Goal: Task Accomplishment & Management: Manage account settings

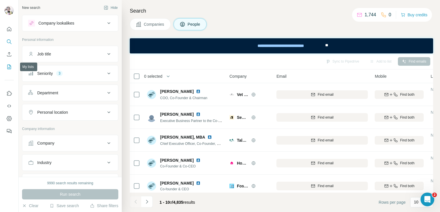
click at [8, 64] on icon "My lists" at bounding box center [9, 67] width 6 height 6
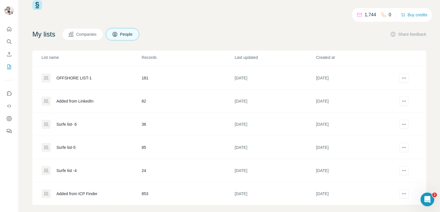
scroll to position [20, 0]
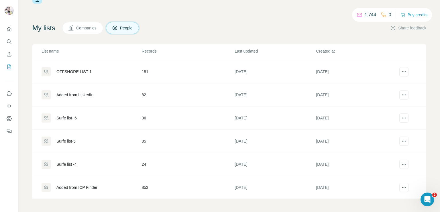
click at [81, 185] on div "Added from ICP Finder" at bounding box center [76, 188] width 41 height 6
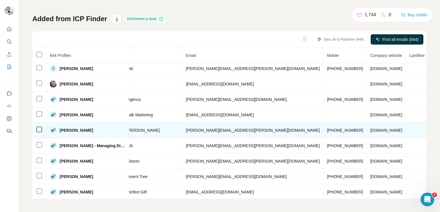
scroll to position [0, 165]
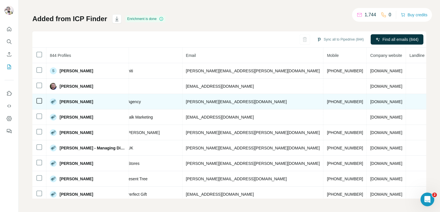
click at [327, 101] on span "[PHONE_NUMBER]" at bounding box center [345, 102] width 36 height 5
copy span "[PHONE_NUMBER]"
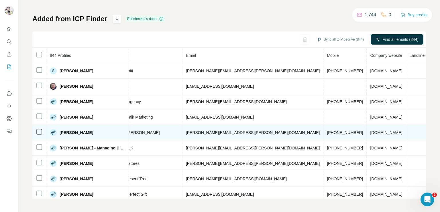
click at [323, 129] on td "[PHONE_NUMBER]" at bounding box center [344, 132] width 43 height 15
copy span "[PHONE_NUMBER]"
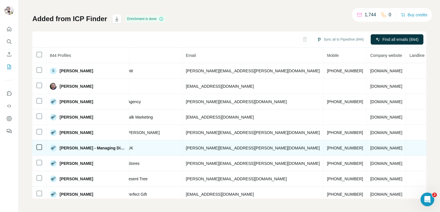
click at [327, 148] on span "[PHONE_NUMBER]" at bounding box center [345, 148] width 36 height 5
copy span "[PHONE_NUMBER]"
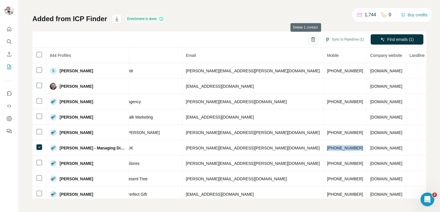
click at [312, 40] on icon "button" at bounding box center [312, 40] width 1 height 2
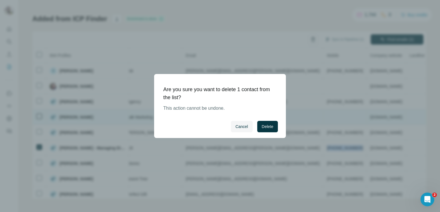
click at [272, 125] on span "Delete" at bounding box center [267, 127] width 11 height 6
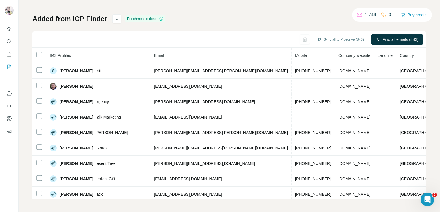
scroll to position [0, 144]
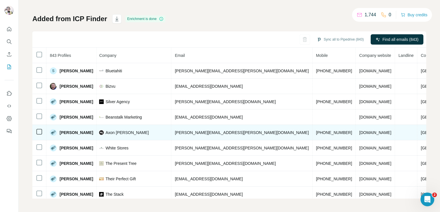
click at [316, 131] on span "[PHONE_NUMBER]" at bounding box center [334, 133] width 36 height 5
copy span "[PHONE_NUMBER]"
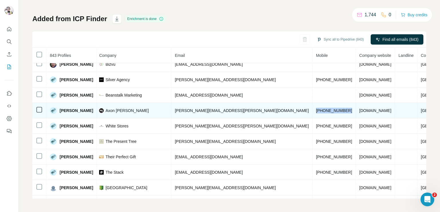
scroll to position [29, 144]
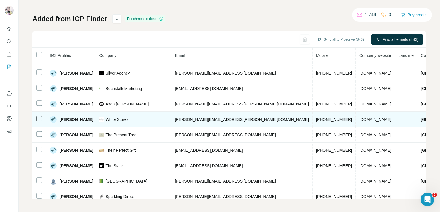
click at [316, 117] on span "[PHONE_NUMBER]" at bounding box center [334, 119] width 36 height 5
click at [359, 119] on span "[DOMAIN_NAME]" at bounding box center [375, 119] width 32 height 5
click at [316, 117] on span "[PHONE_NUMBER]" at bounding box center [334, 119] width 36 height 5
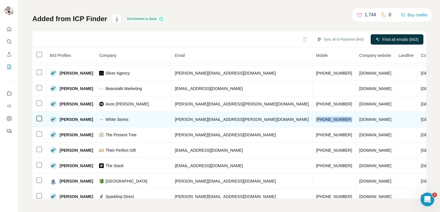
click at [316, 117] on span "[PHONE_NUMBER]" at bounding box center [334, 119] width 36 height 5
copy span "[PHONE_NUMBER]"
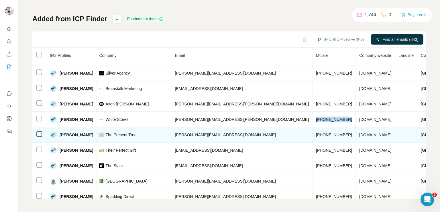
scroll to position [57, 144]
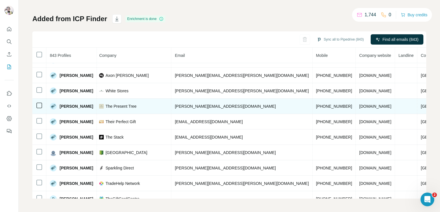
click at [316, 106] on span "[PHONE_NUMBER]" at bounding box center [334, 106] width 36 height 5
copy span "[PHONE_NUMBER]"
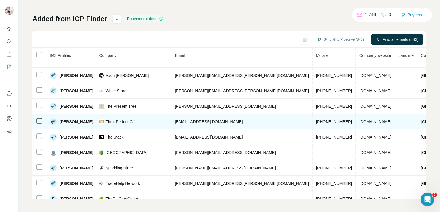
click at [316, 122] on span "[PHONE_NUMBER]" at bounding box center [334, 122] width 36 height 5
copy span "[PHONE_NUMBER]"
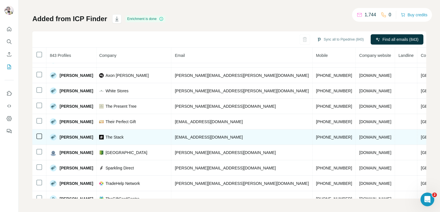
click at [316, 137] on span "[PHONE_NUMBER]" at bounding box center [334, 137] width 36 height 5
copy span "[PHONE_NUMBER]"
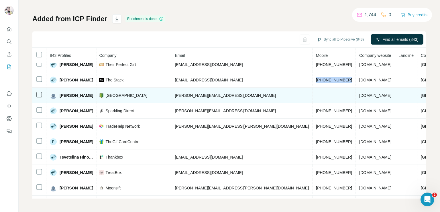
scroll to position [115, 144]
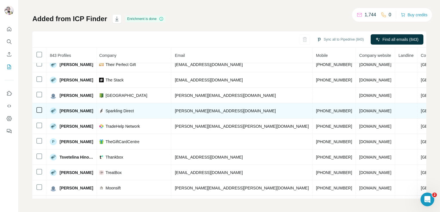
click at [316, 110] on span "[PHONE_NUMBER]" at bounding box center [334, 111] width 36 height 5
copy span "[PHONE_NUMBER]"
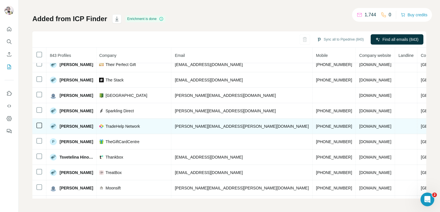
click at [316, 127] on span "[PHONE_NUMBER]" at bounding box center [334, 126] width 36 height 5
copy span "[PHONE_NUMBER]"
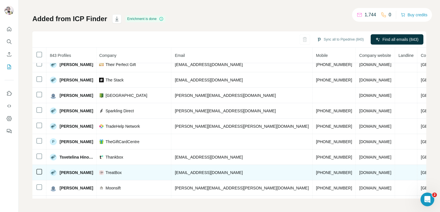
click at [316, 172] on span "[PHONE_NUMBER]" at bounding box center [334, 173] width 36 height 5
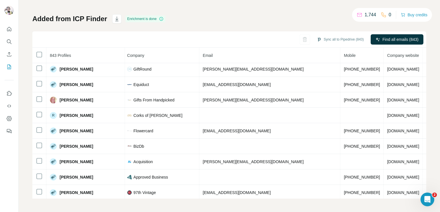
scroll to position [367, 144]
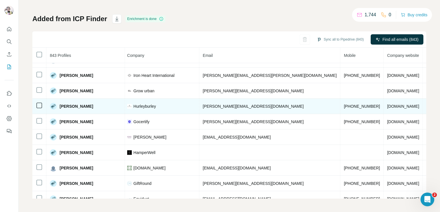
click at [344, 104] on span "[PHONE_NUMBER]" at bounding box center [362, 106] width 36 height 5
click at [206, 104] on span "[PERSON_NAME][EMAIL_ADDRESS][DOMAIN_NAME]" at bounding box center [253, 106] width 101 height 5
click at [205, 104] on span "[PERSON_NAME][EMAIL_ADDRESS][DOMAIN_NAME]" at bounding box center [253, 106] width 101 height 5
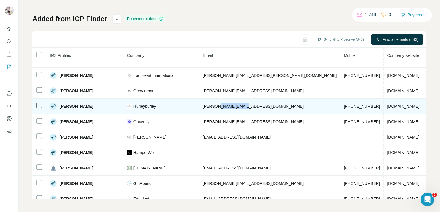
click at [205, 104] on span "[PERSON_NAME][EMAIL_ADDRESS][DOMAIN_NAME]" at bounding box center [253, 106] width 101 height 5
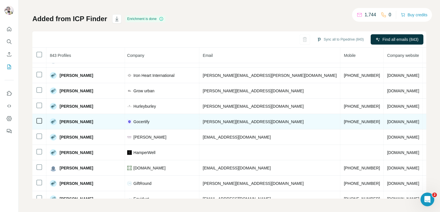
click at [344, 120] on span "[PHONE_NUMBER]" at bounding box center [362, 122] width 36 height 5
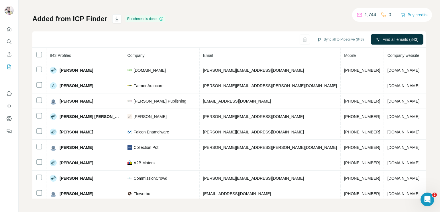
scroll to position [663, 144]
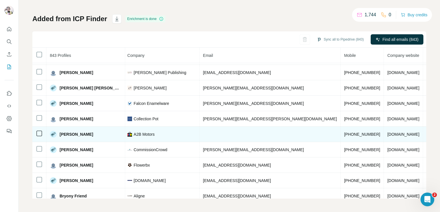
click at [344, 132] on span "[PHONE_NUMBER]" at bounding box center [362, 134] width 36 height 5
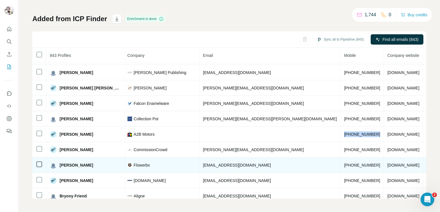
scroll to position [692, 144]
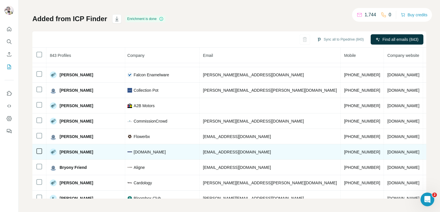
click at [344, 150] on span "[PHONE_NUMBER]" at bounding box center [362, 152] width 36 height 5
click at [216, 150] on span "[EMAIL_ADDRESS][DOMAIN_NAME]" at bounding box center [237, 152] width 68 height 5
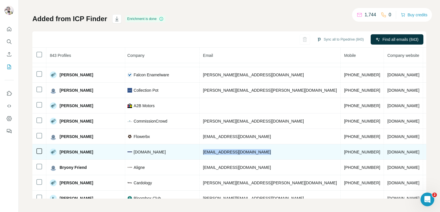
click at [216, 150] on span "[EMAIL_ADDRESS][DOMAIN_NAME]" at bounding box center [237, 152] width 68 height 5
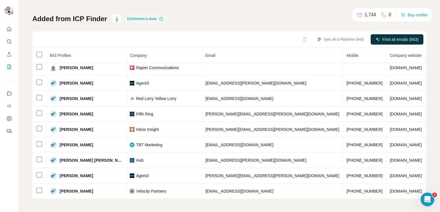
scroll to position [1085, 144]
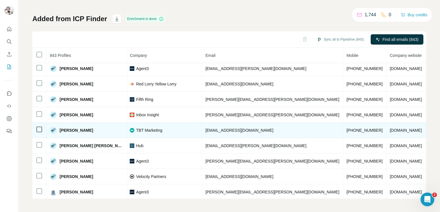
click at [347, 128] on span "[PHONE_NUMBER]" at bounding box center [365, 130] width 36 height 5
click at [207, 128] on span "[EMAIL_ADDRESS][DOMAIN_NAME]" at bounding box center [239, 130] width 68 height 5
click at [206, 128] on span "[EMAIL_ADDRESS][DOMAIN_NAME]" at bounding box center [239, 130] width 68 height 5
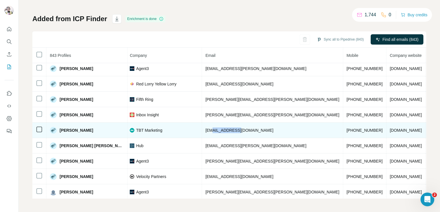
click at [206, 128] on span "[EMAIL_ADDRESS][DOMAIN_NAME]" at bounding box center [239, 130] width 68 height 5
click at [207, 128] on span "[EMAIL_ADDRESS][DOMAIN_NAME]" at bounding box center [239, 130] width 68 height 5
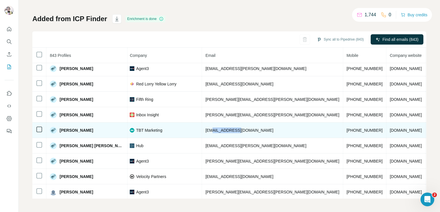
click at [207, 128] on span "[EMAIL_ADDRESS][DOMAIN_NAME]" at bounding box center [239, 130] width 68 height 5
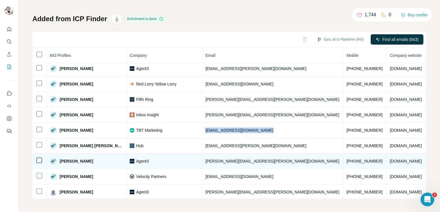
click at [347, 159] on span "[PHONE_NUMBER]" at bounding box center [365, 161] width 36 height 5
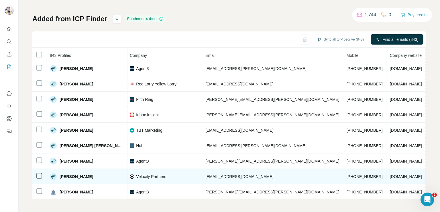
click at [347, 175] on span "[PHONE_NUMBER]" at bounding box center [365, 177] width 36 height 5
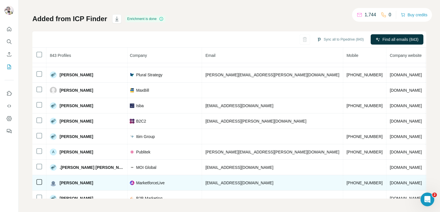
scroll to position [1163, 144]
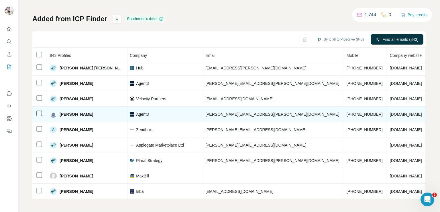
click at [343, 107] on td "[PHONE_NUMBER]" at bounding box center [364, 114] width 43 height 15
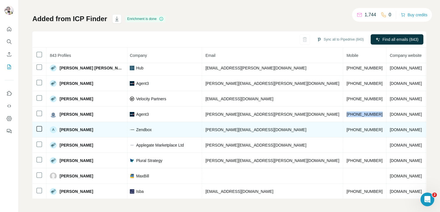
scroll to position [1191, 144]
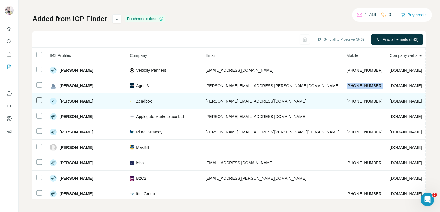
click at [347, 99] on span "[PHONE_NUMBER]" at bounding box center [365, 101] width 36 height 5
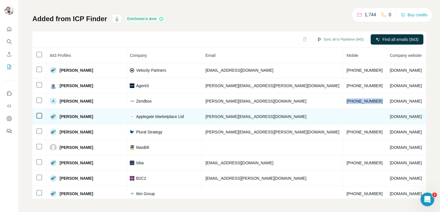
scroll to position [1220, 144]
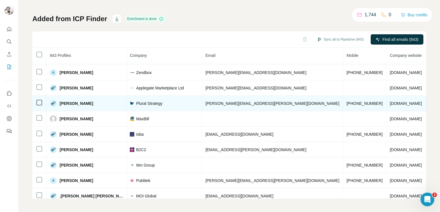
click at [347, 101] on span "[PHONE_NUMBER]" at bounding box center [365, 103] width 36 height 5
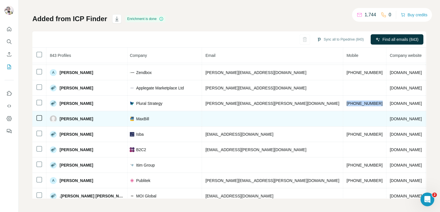
scroll to position [1249, 144]
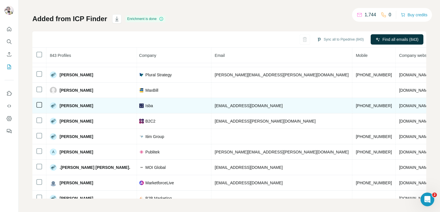
click at [356, 104] on span "[PHONE_NUMBER]" at bounding box center [374, 106] width 36 height 5
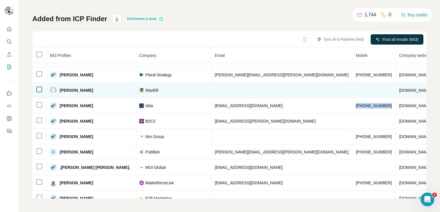
scroll to position [1277, 144]
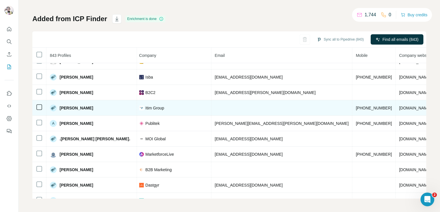
click at [356, 106] on span "[PHONE_NUMBER]" at bounding box center [374, 108] width 36 height 5
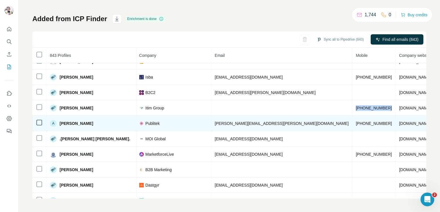
scroll to position [1306, 144]
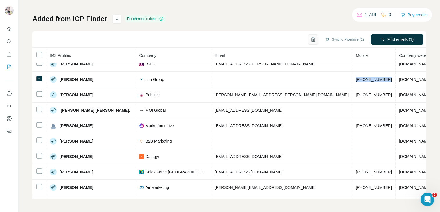
click at [309, 39] on button "button" at bounding box center [313, 39] width 10 height 10
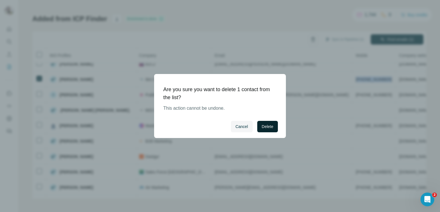
click at [273, 129] on button "Delete" at bounding box center [267, 126] width 21 height 11
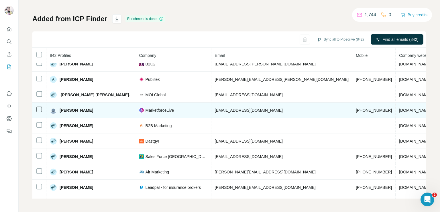
click at [356, 108] on span "[PHONE_NUMBER]" at bounding box center [374, 110] width 36 height 5
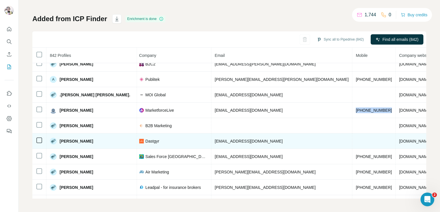
scroll to position [1335, 144]
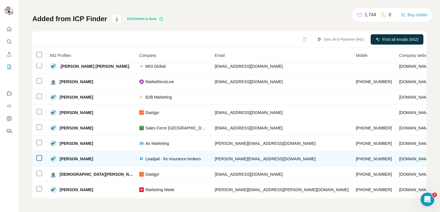
click at [356, 157] on span "[PHONE_NUMBER]" at bounding box center [374, 159] width 36 height 5
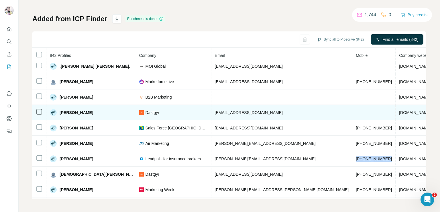
scroll to position [1392, 144]
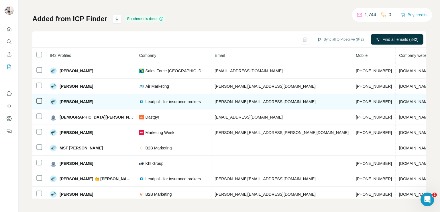
click at [215, 100] on span "[PERSON_NAME][EMAIL_ADDRESS][DOMAIN_NAME]" at bounding box center [265, 102] width 101 height 5
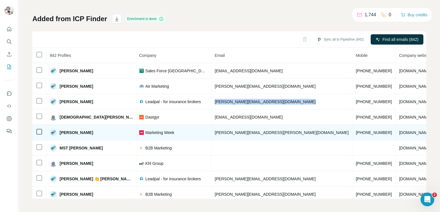
click at [356, 131] on span "[PHONE_NUMBER]" at bounding box center [374, 133] width 36 height 5
click at [352, 125] on td "[PHONE_NUMBER]" at bounding box center [373, 132] width 43 height 15
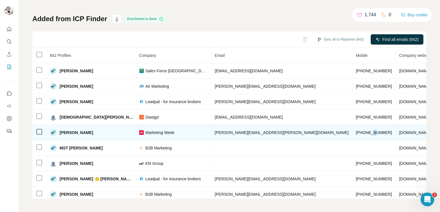
click at [352, 125] on td "[PHONE_NUMBER]" at bounding box center [373, 132] width 43 height 15
click at [219, 131] on span "[PERSON_NAME][EMAIL_ADDRESS][PERSON_NAME][DOMAIN_NAME]" at bounding box center [282, 133] width 134 height 5
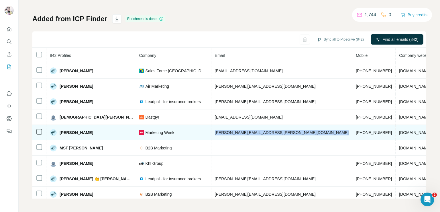
click at [219, 131] on span "[PERSON_NAME][EMAIL_ADDRESS][PERSON_NAME][DOMAIN_NAME]" at bounding box center [282, 133] width 134 height 5
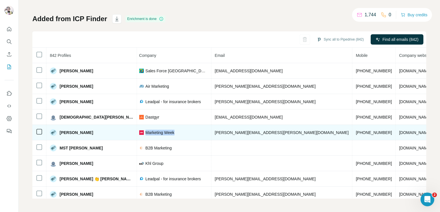
drag, startPoint x: 149, startPoint y: 122, endPoint x: 117, endPoint y: 121, distance: 31.5
click at [139, 130] on div "Marketing Week" at bounding box center [173, 133] width 68 height 6
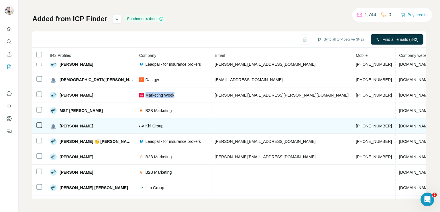
scroll to position [1459, 144]
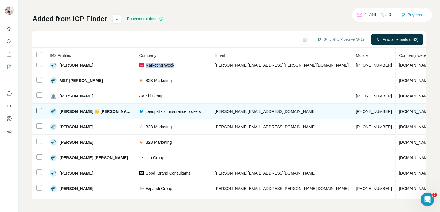
click at [356, 109] on span "[PHONE_NUMBER]" at bounding box center [374, 111] width 36 height 5
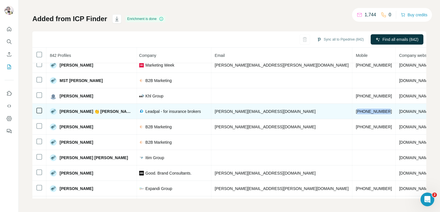
click at [356, 109] on span "[PHONE_NUMBER]" at bounding box center [374, 111] width 36 height 5
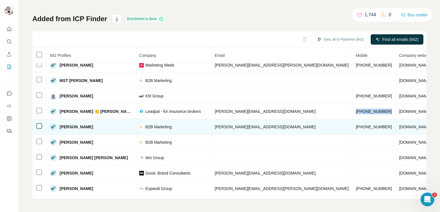
click at [356, 125] on span "[PHONE_NUMBER]" at bounding box center [374, 127] width 36 height 5
click at [399, 125] on span "[DOMAIN_NAME]" at bounding box center [415, 127] width 32 height 5
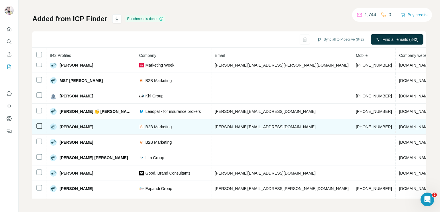
click at [399, 125] on span "[DOMAIN_NAME]" at bounding box center [415, 127] width 32 height 5
click at [215, 125] on span "[PERSON_NAME][EMAIL_ADDRESS][DOMAIN_NAME]" at bounding box center [265, 127] width 101 height 5
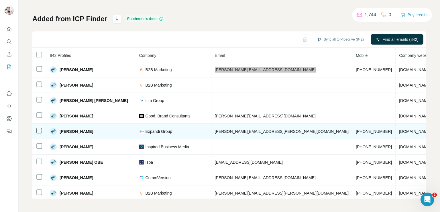
scroll to position [1545, 144]
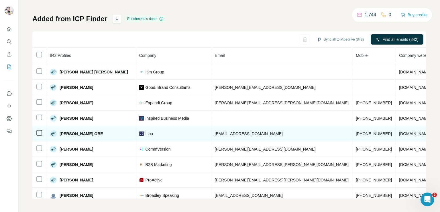
click at [215, 132] on span "[EMAIL_ADDRESS][DOMAIN_NAME]" at bounding box center [249, 134] width 68 height 5
click at [356, 132] on span "[PHONE_NUMBER]" at bounding box center [374, 134] width 36 height 5
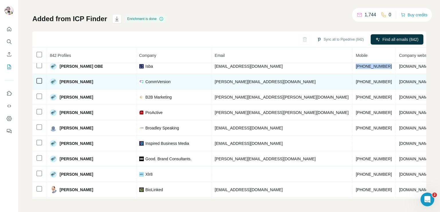
scroll to position [1584, 144]
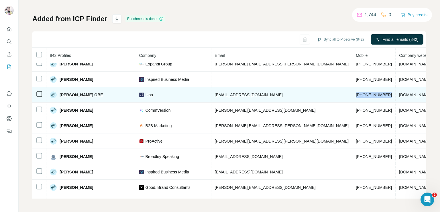
click at [399, 93] on span "[DOMAIN_NAME]" at bounding box center [415, 95] width 32 height 5
click at [211, 87] on td "[EMAIL_ADDRESS][DOMAIN_NAME]" at bounding box center [281, 94] width 141 height 15
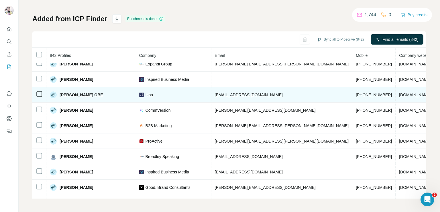
click at [215, 93] on span "[EMAIL_ADDRESS][DOMAIN_NAME]" at bounding box center [249, 95] width 68 height 5
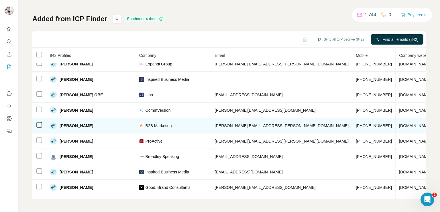
drag, startPoint x: 286, startPoint y: 111, endPoint x: 286, endPoint y: 117, distance: 6.0
click at [356, 124] on span "[PHONE_NUMBER]" at bounding box center [374, 126] width 36 height 5
drag, startPoint x: 286, startPoint y: 117, endPoint x: 286, endPoint y: 113, distance: 3.8
click at [356, 124] on span "[PHONE_NUMBER]" at bounding box center [374, 126] width 36 height 5
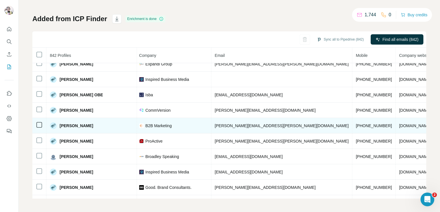
click at [356, 124] on span "[PHONE_NUMBER]" at bounding box center [374, 126] width 36 height 5
click at [219, 124] on span "[PERSON_NAME][EMAIL_ADDRESS][PERSON_NAME][DOMAIN_NAME]" at bounding box center [282, 126] width 134 height 5
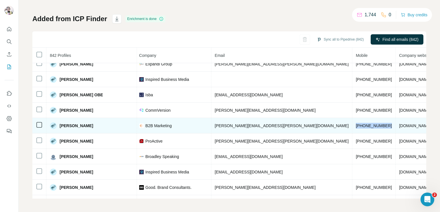
click at [219, 124] on span "[PERSON_NAME][EMAIL_ADDRESS][PERSON_NAME][DOMAIN_NAME]" at bounding box center [282, 126] width 134 height 5
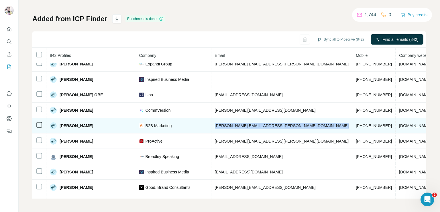
click at [219, 124] on span "[PERSON_NAME][EMAIL_ADDRESS][PERSON_NAME][DOMAIN_NAME]" at bounding box center [282, 126] width 134 height 5
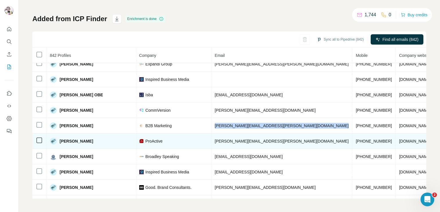
click at [356, 139] on span "[PHONE_NUMBER]" at bounding box center [374, 141] width 36 height 5
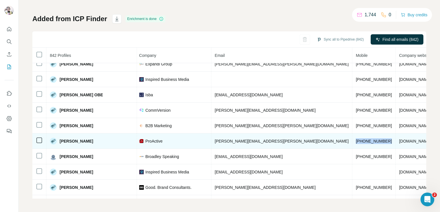
scroll to position [1642, 144]
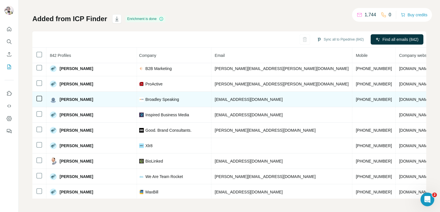
click at [356, 97] on span "[PHONE_NUMBER]" at bounding box center [374, 99] width 36 height 5
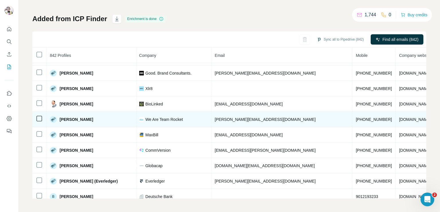
scroll to position [1709, 144]
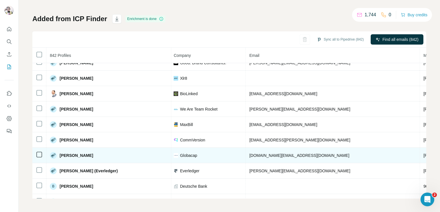
click at [423, 153] on span "[PHONE_NUMBER]" at bounding box center [441, 155] width 36 height 5
click at [272, 153] on span "[DOMAIN_NAME][EMAIL_ADDRESS][DOMAIN_NAME]" at bounding box center [299, 155] width 100 height 5
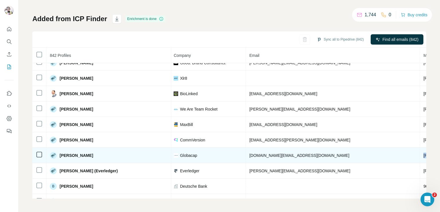
click at [272, 153] on span "[DOMAIN_NAME][EMAIL_ADDRESS][DOMAIN_NAME]" at bounding box center [299, 155] width 100 height 5
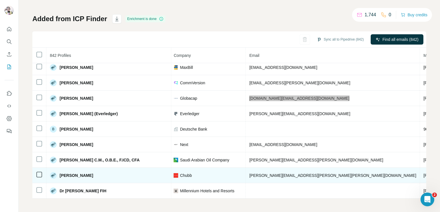
scroll to position [1824, 144]
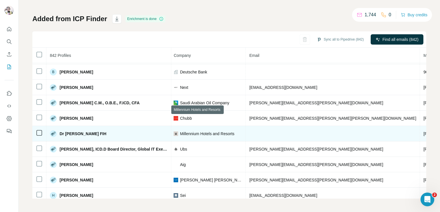
click at [196, 131] on span "Millennium Hotels and Resorts" at bounding box center [207, 134] width 54 height 6
click at [423, 132] on span "[PHONE_NUMBER]" at bounding box center [441, 134] width 36 height 5
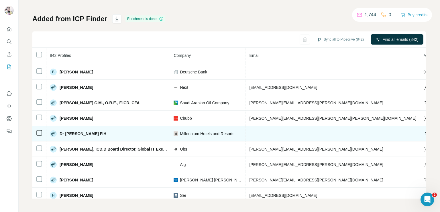
click at [423, 132] on span "[PHONE_NUMBER]" at bounding box center [441, 134] width 36 height 5
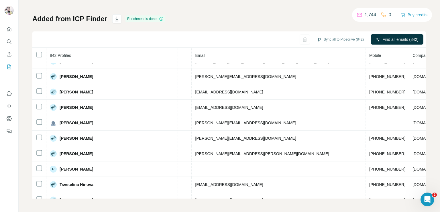
scroll to position [0, 205]
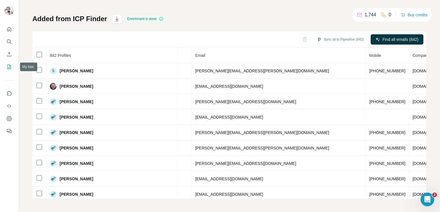
click at [10, 68] on icon "My lists" at bounding box center [9, 67] width 6 height 6
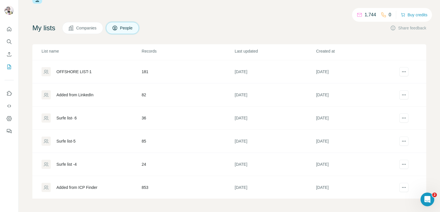
click at [227, 165] on td "24" at bounding box center [187, 164] width 93 height 23
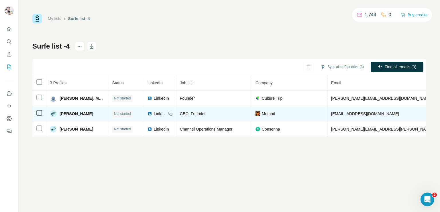
click at [154, 112] on span "LinkedIn" at bounding box center [160, 114] width 13 height 6
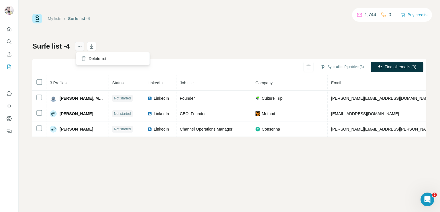
click at [82, 48] on icon "actions" at bounding box center [80, 47] width 6 height 6
click at [95, 58] on div "Delete list" at bounding box center [112, 59] width 71 height 10
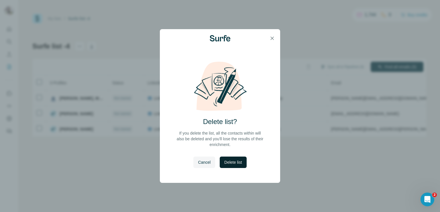
click at [232, 163] on span "Delete list" at bounding box center [232, 163] width 17 height 6
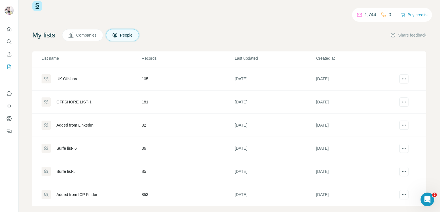
scroll to position [20, 0]
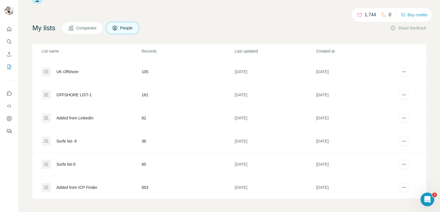
click at [76, 163] on div "Surfe list-5" at bounding box center [65, 165] width 19 height 6
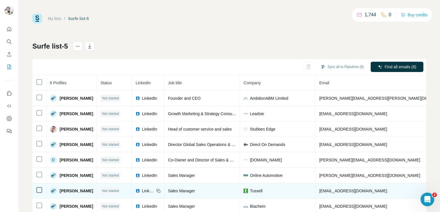
scroll to position [17, 0]
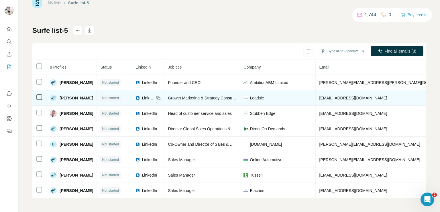
copy span "+447590562614"
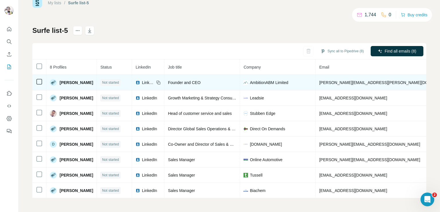
click at [340, 80] on span "louise.bowers@ambitionabm.com" at bounding box center [386, 82] width 134 height 5
click at [142, 81] on span "LinkedIn" at bounding box center [148, 83] width 13 height 6
click at [341, 80] on span "louise.bowers@ambitionabm.com" at bounding box center [386, 82] width 134 height 5
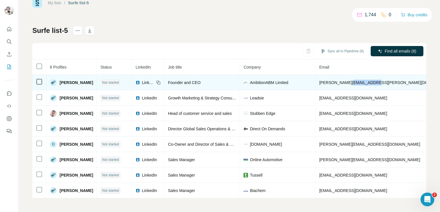
click at [341, 80] on span "louise.bowers@ambitionabm.com" at bounding box center [386, 82] width 134 height 5
copy span "louise.bowers@ambitionabm.com"
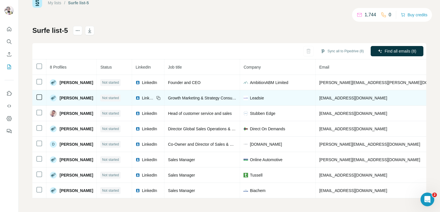
copy span "+447590562614"
click at [142, 95] on span "LinkedIn" at bounding box center [148, 98] width 13 height 6
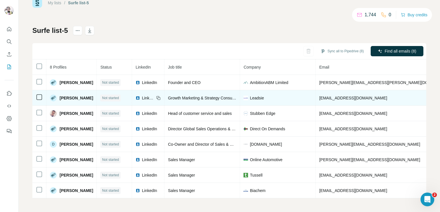
click at [328, 96] on span "theo@leadsie.com" at bounding box center [353, 98] width 68 height 5
copy span "theo@leadsie.com"
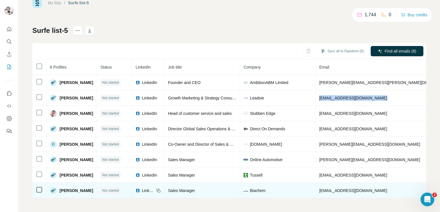
click at [142, 188] on span "LinkedIn" at bounding box center [148, 191] width 13 height 6
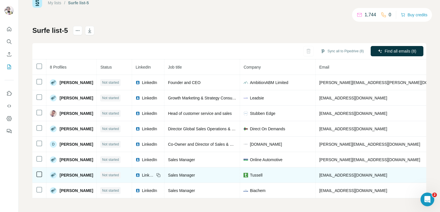
click at [142, 173] on span "LinkedIn" at bounding box center [148, 176] width 13 height 6
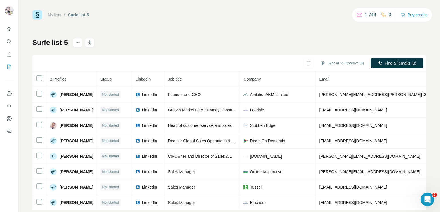
scroll to position [0, 0]
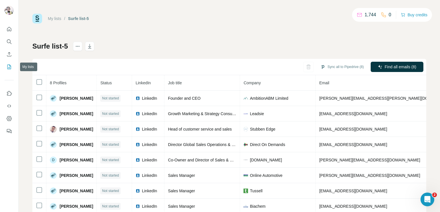
drag, startPoint x: 7, startPoint y: 66, endPoint x: 13, endPoint y: 66, distance: 5.2
click at [8, 66] on icon "My lists" at bounding box center [9, 67] width 6 height 6
click at [9, 67] on icon "My lists" at bounding box center [9, 67] width 3 height 4
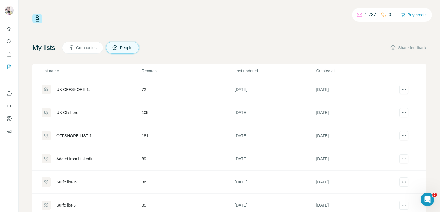
click at [157, 87] on td "72" at bounding box center [187, 89] width 93 height 23
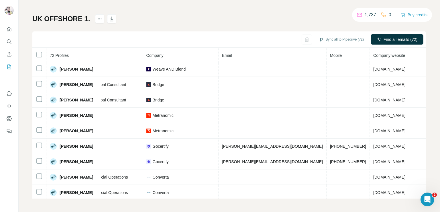
scroll to position [481, 99]
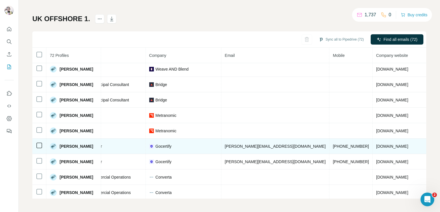
click at [333, 144] on span "[PHONE_NUMBER]" at bounding box center [351, 146] width 36 height 5
copy span "[PHONE_NUMBER]"
click at [238, 144] on span "[PERSON_NAME][EMAIL_ADDRESS][DOMAIN_NAME]" at bounding box center [275, 146] width 101 height 5
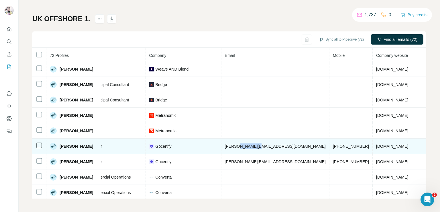
click at [238, 144] on span "[PERSON_NAME][EMAIL_ADDRESS][DOMAIN_NAME]" at bounding box center [275, 146] width 101 height 5
copy span "[PERSON_NAME][EMAIL_ADDRESS][DOMAIN_NAME]"
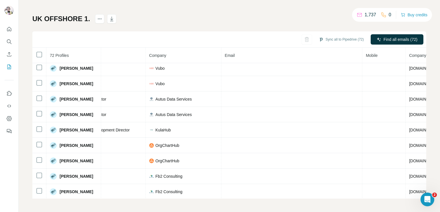
scroll to position [0, 99]
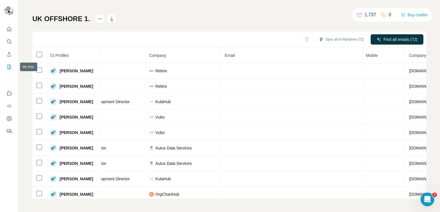
click at [7, 66] on icon "My lists" at bounding box center [9, 67] width 6 height 6
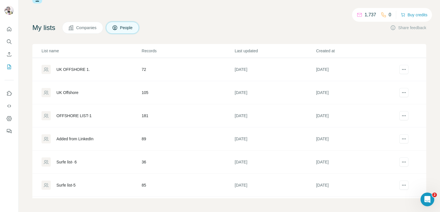
scroll to position [20, 0]
click at [168, 101] on td "105" at bounding box center [187, 93] width 93 height 23
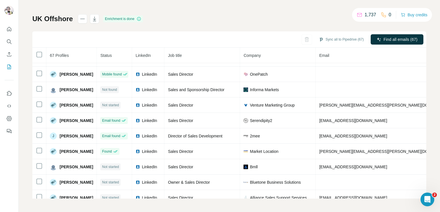
scroll to position [260, 0]
